Goal: Navigation & Orientation: Find specific page/section

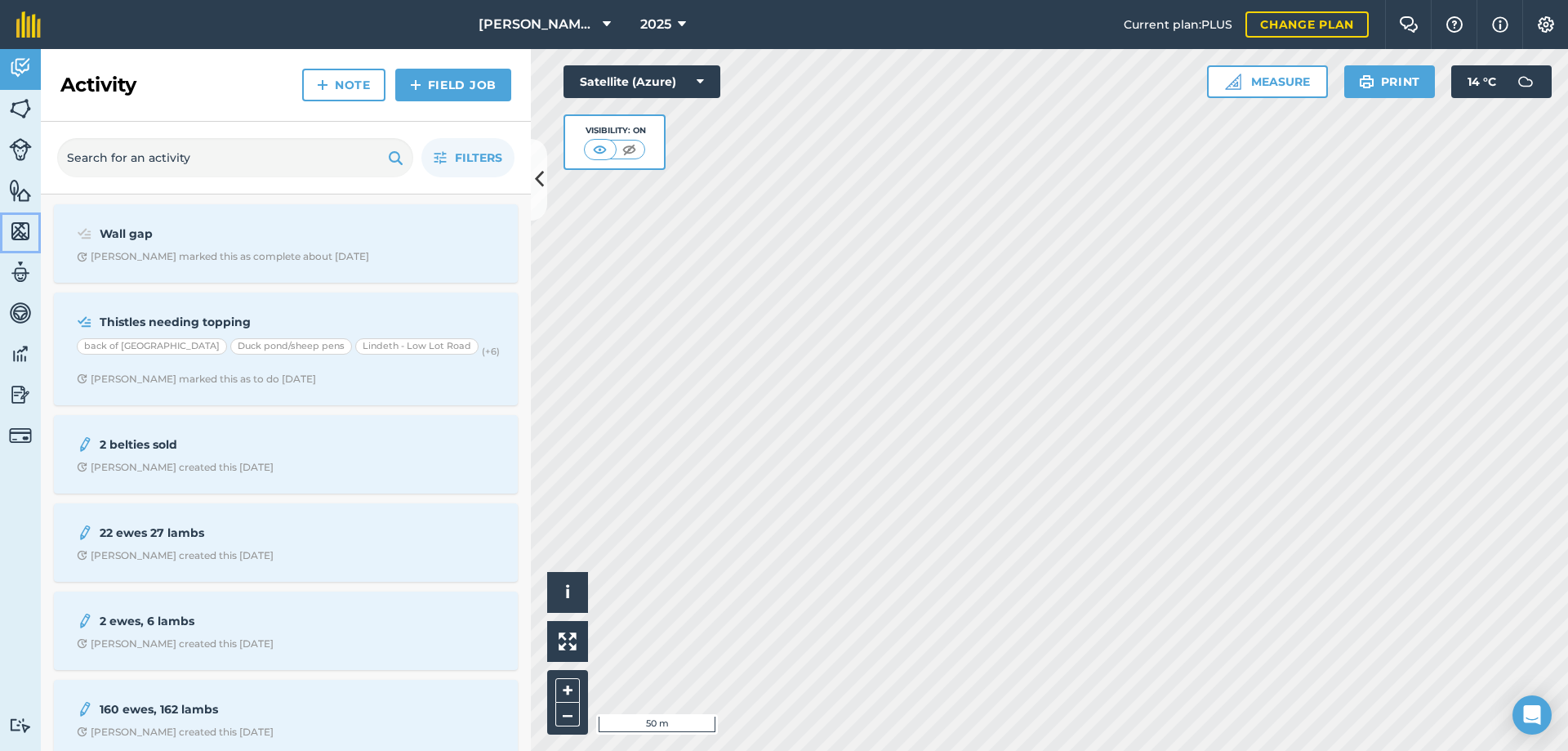
click at [23, 237] on img at bounding box center [20, 231] width 23 height 25
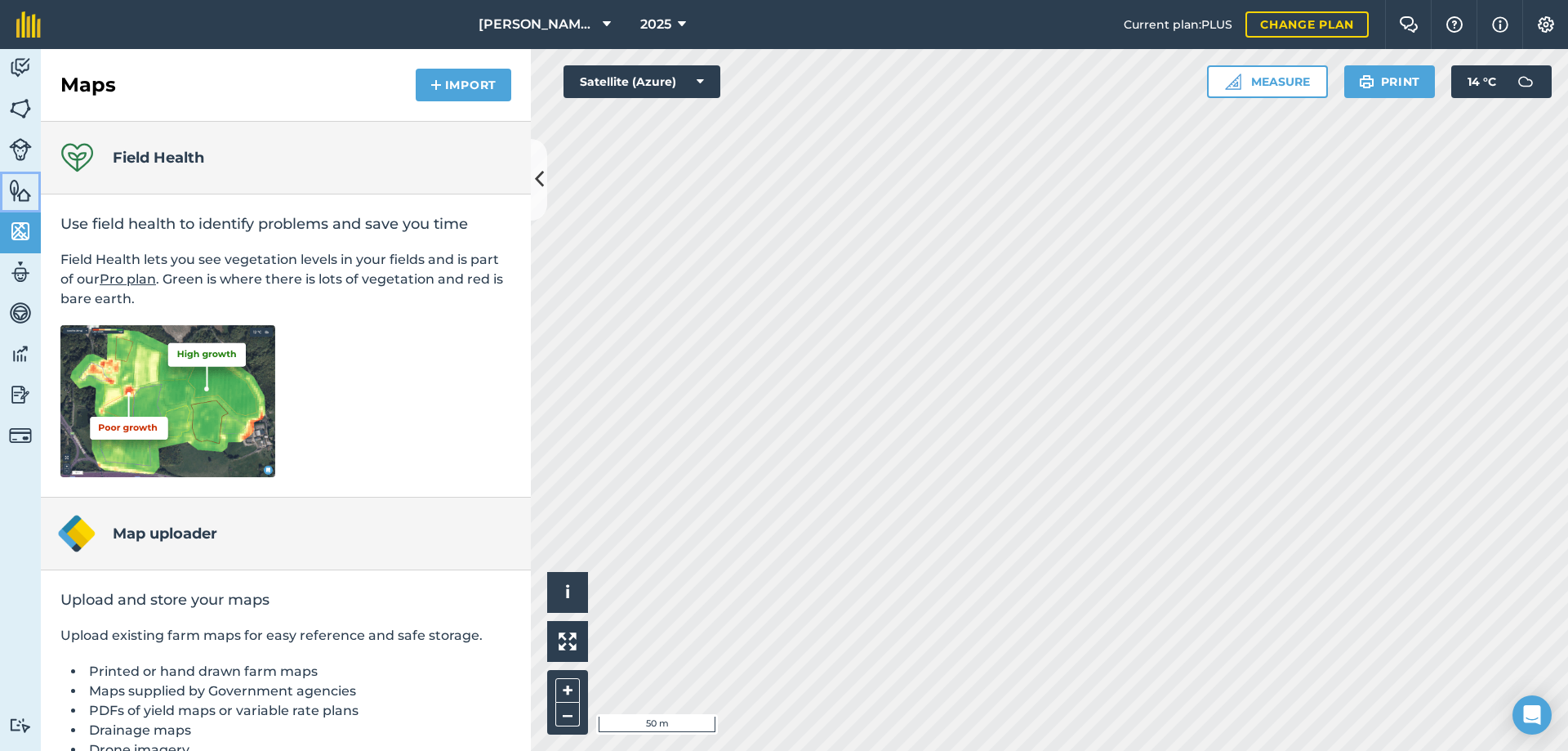
click at [28, 195] on img at bounding box center [20, 191] width 23 height 25
